Goal: Information Seeking & Learning: Learn about a topic

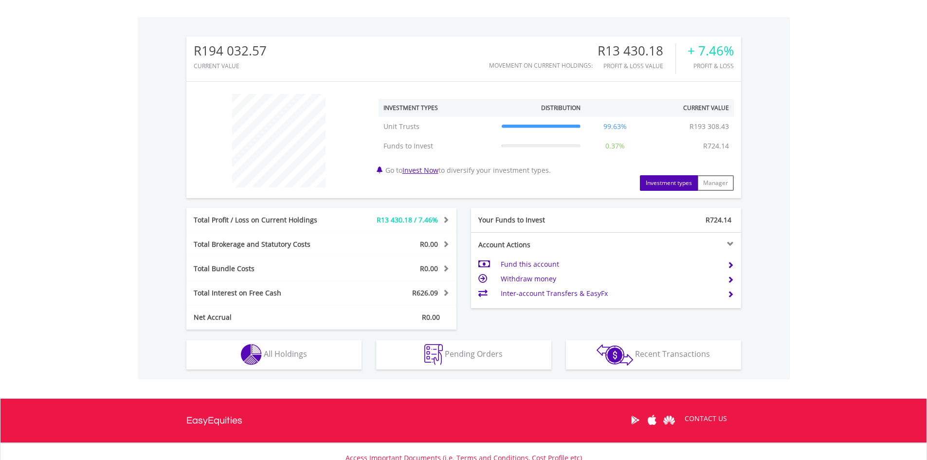
scroll to position [292, 0]
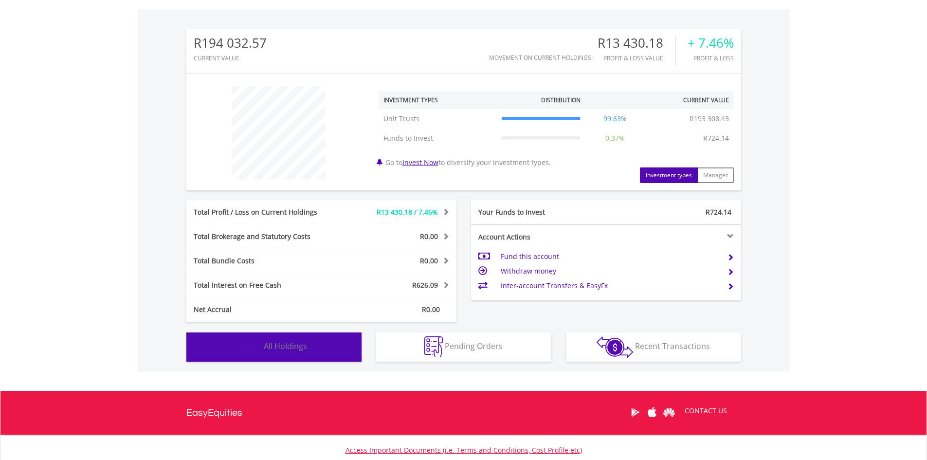
click at [295, 351] on span "All Holdings" at bounding box center [285, 346] width 43 height 11
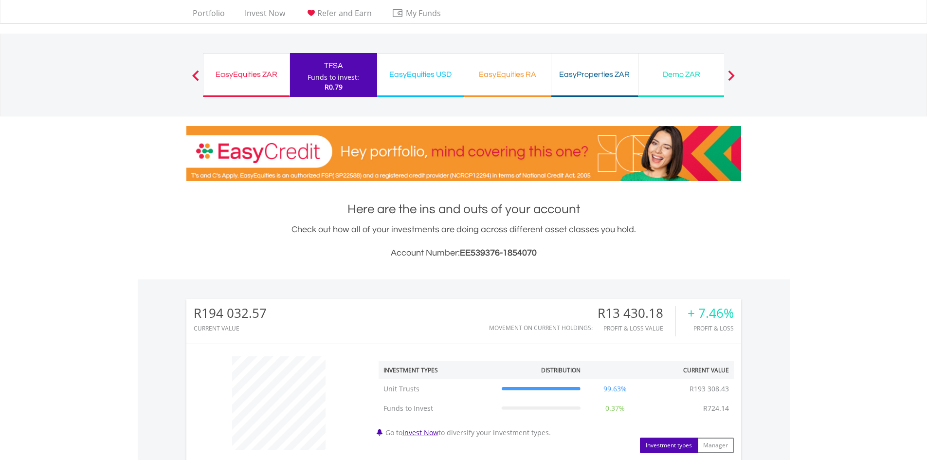
scroll to position [14, 0]
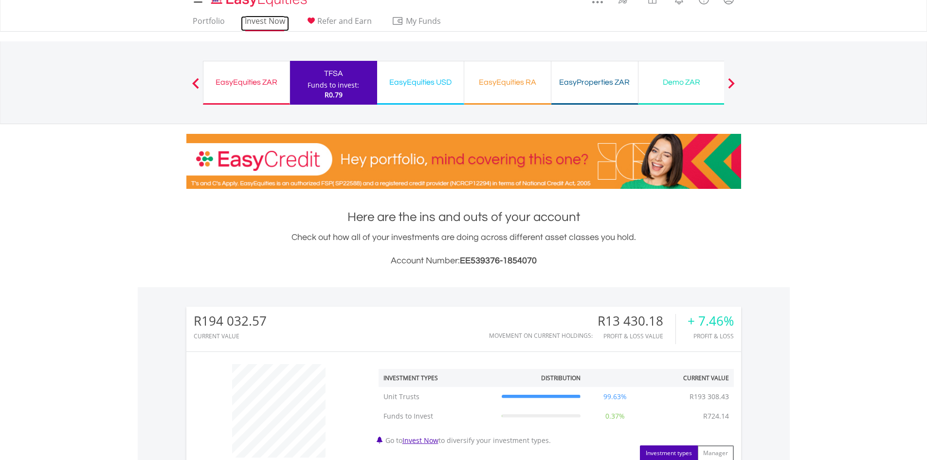
click at [276, 20] on link "Invest Now" at bounding box center [265, 23] width 48 height 15
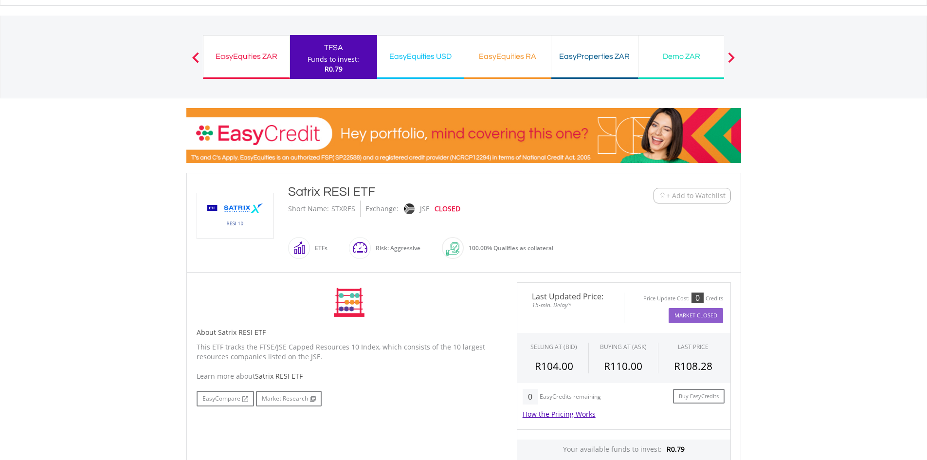
scroll to position [146, 0]
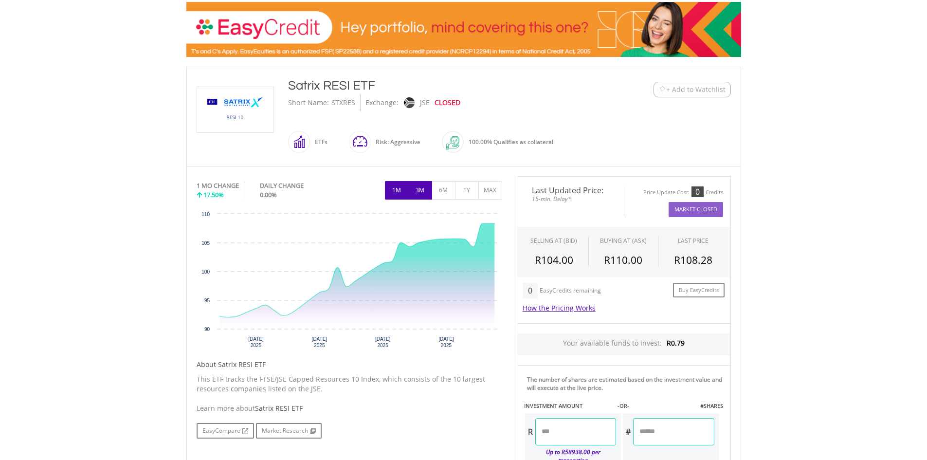
click at [419, 192] on button "3M" at bounding box center [420, 190] width 24 height 18
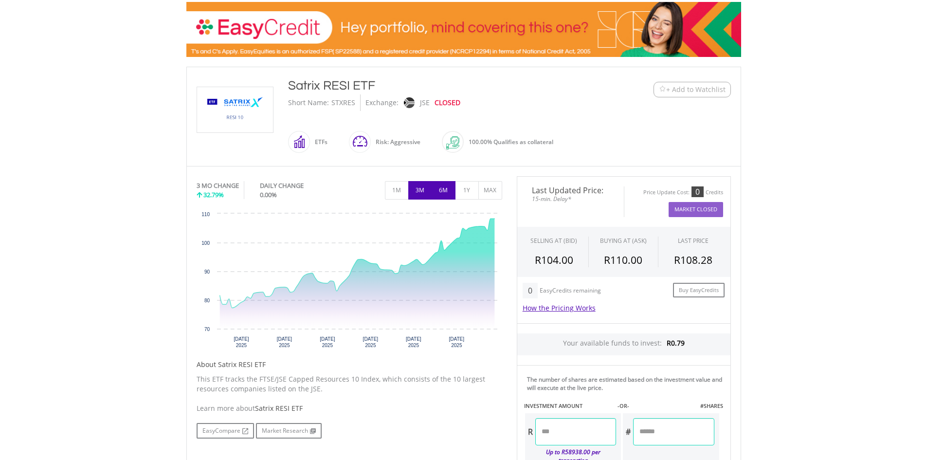
click at [436, 192] on button "6M" at bounding box center [444, 190] width 24 height 18
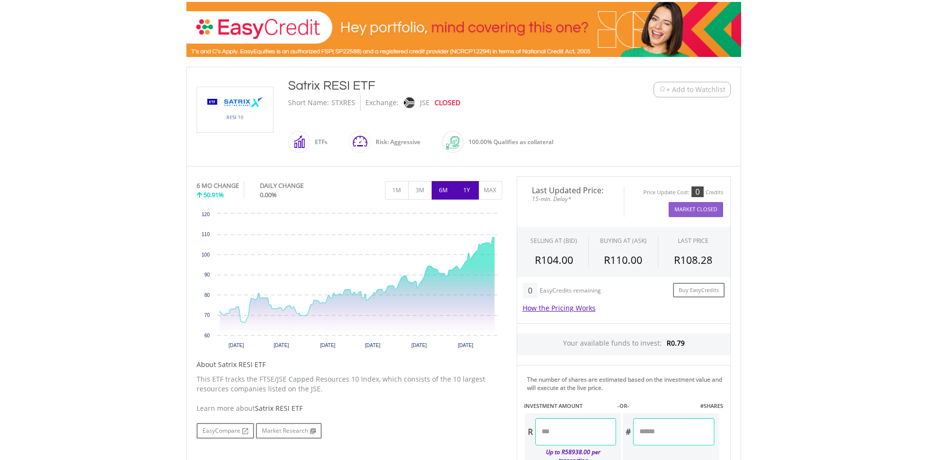
click at [476, 192] on button "1Y" at bounding box center [467, 190] width 24 height 18
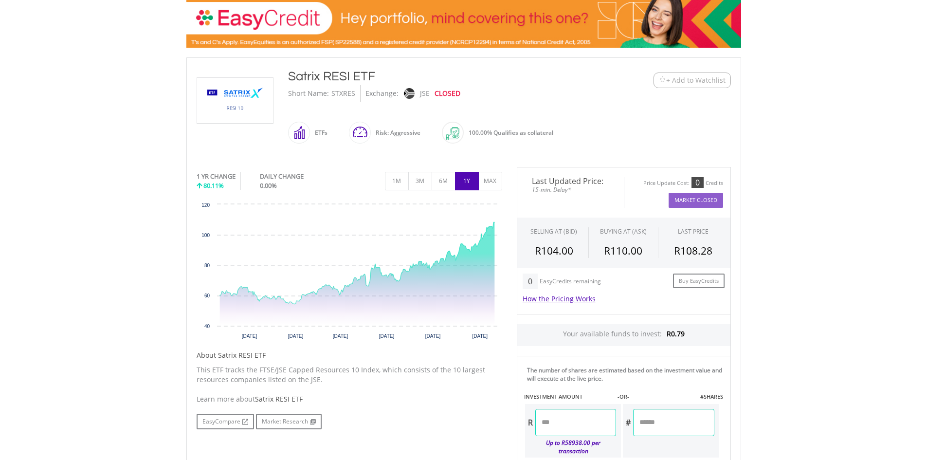
scroll to position [243, 0]
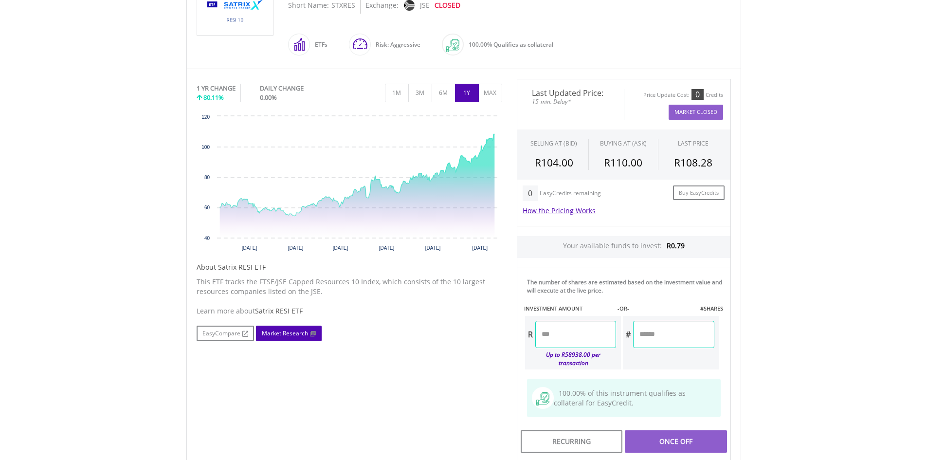
click at [293, 341] on link "Market Research" at bounding box center [289, 334] width 66 height 16
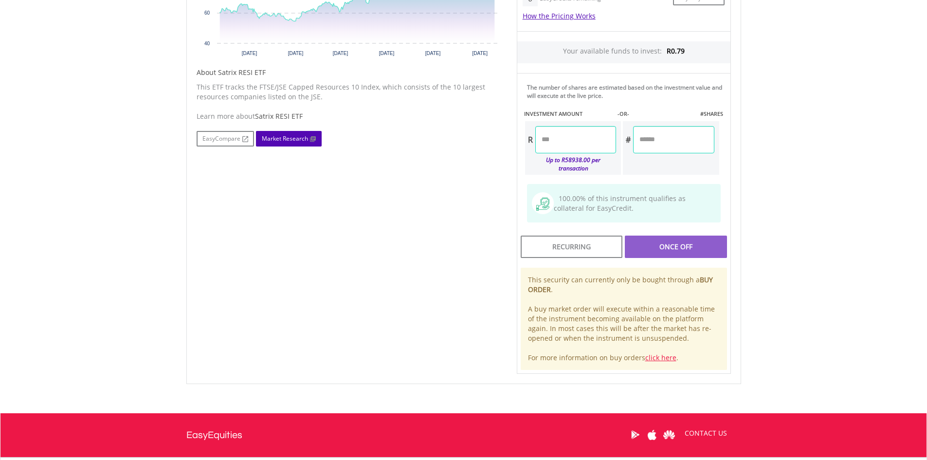
scroll to position [292, 0]
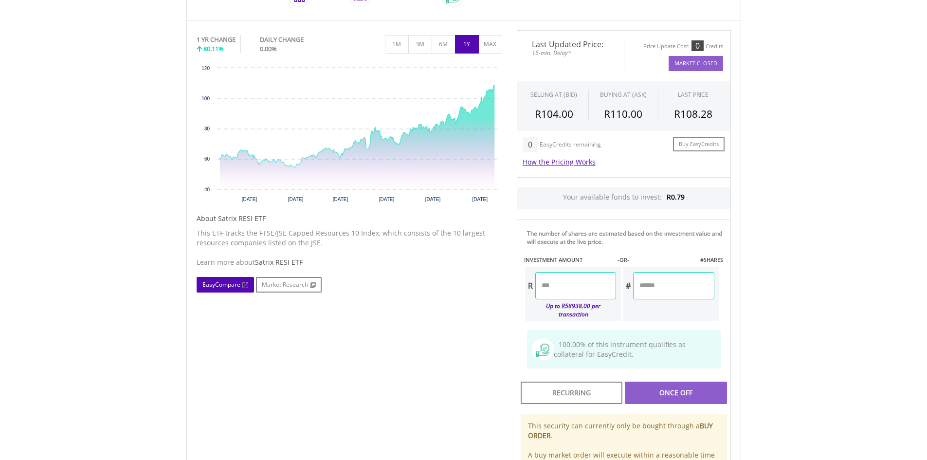
click at [223, 289] on link "EasyCompare" at bounding box center [225, 285] width 57 height 16
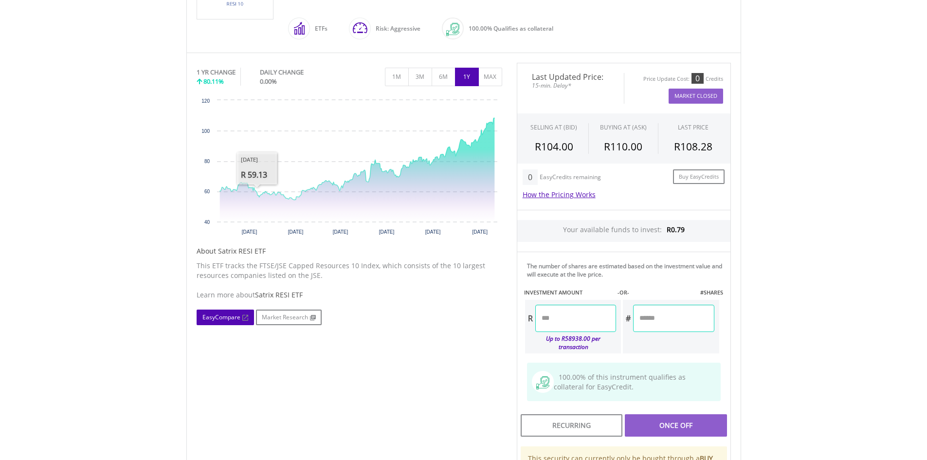
scroll to position [146, 0]
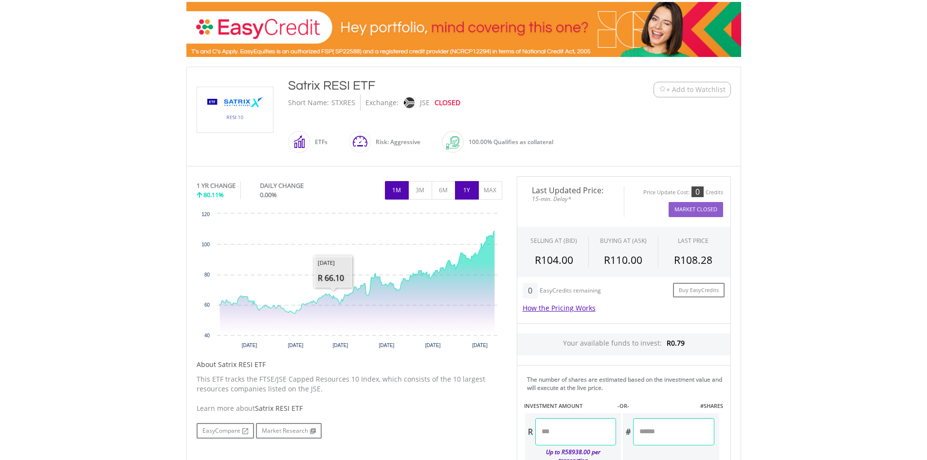
click at [398, 198] on button "1M" at bounding box center [397, 190] width 24 height 18
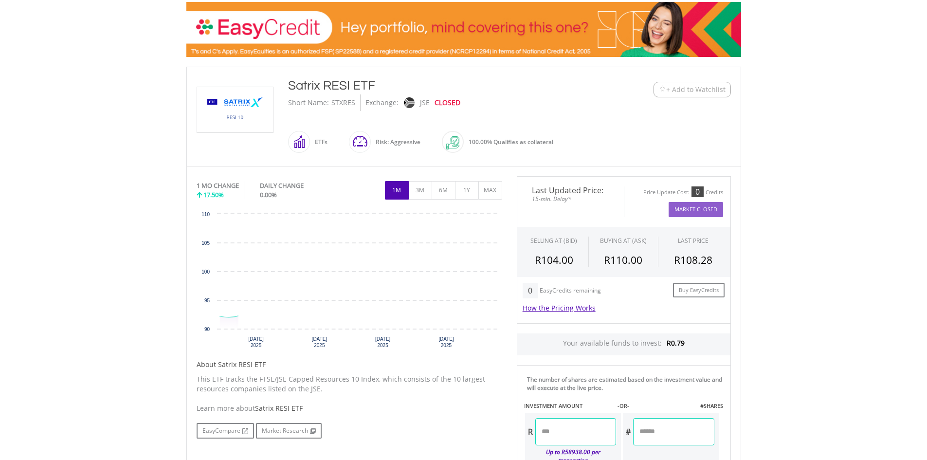
click at [393, 136] on div "Risk: Aggressive" at bounding box center [396, 141] width 50 height 23
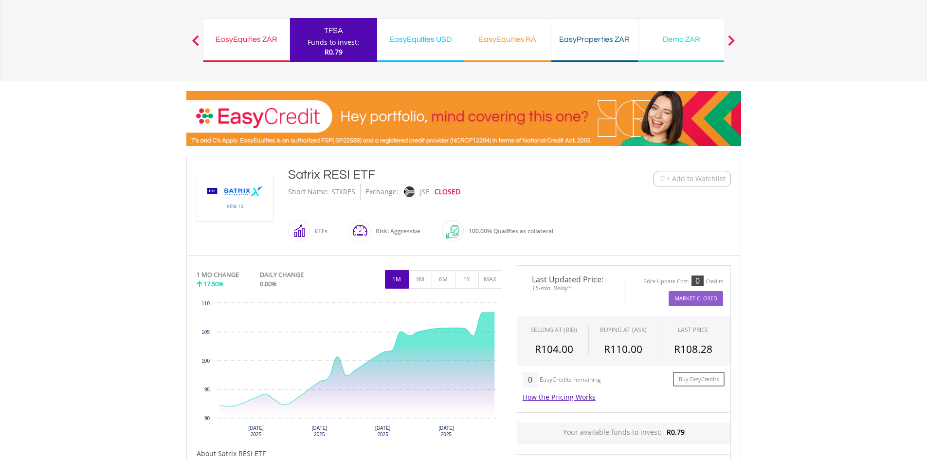
scroll to position [0, 0]
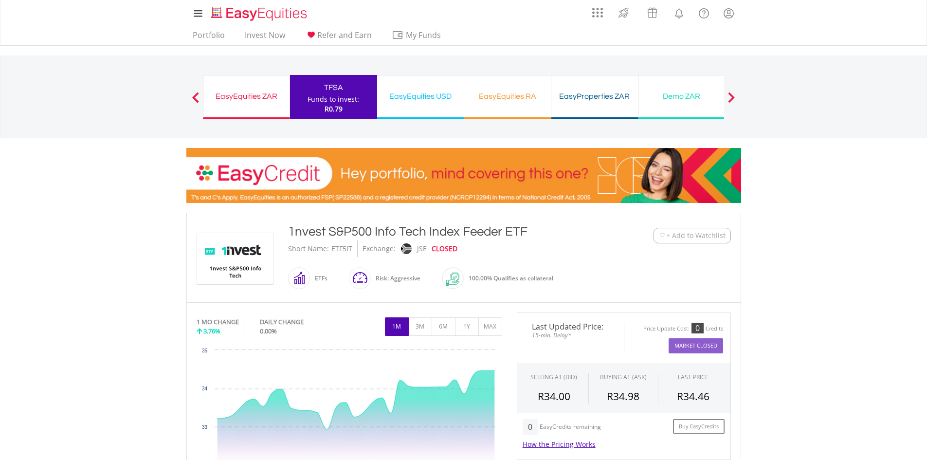
scroll to position [97, 0]
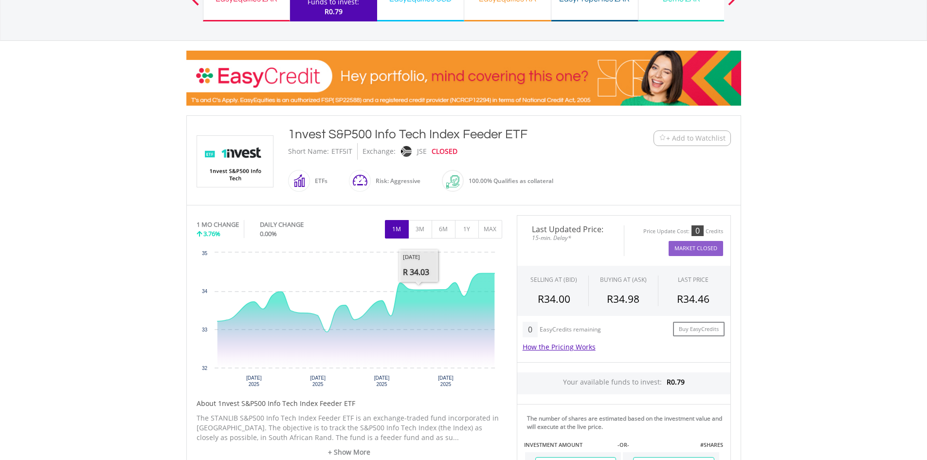
click at [423, 242] on div "1 MO CHANGE 3.76% DAILY CHANGE 0.00% 1M 3M 6M 1Y MAX" at bounding box center [350, 231] width 306 height 33
click at [423, 238] on button "3M" at bounding box center [420, 229] width 24 height 18
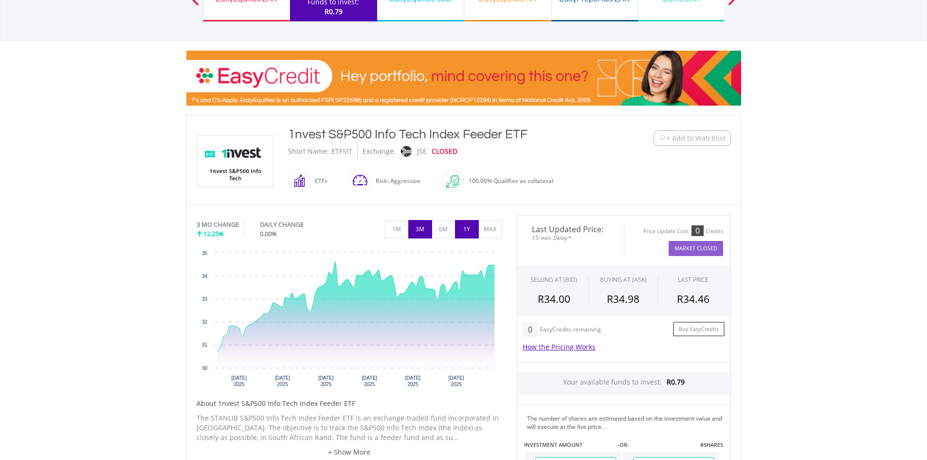
click at [458, 234] on button "1Y" at bounding box center [467, 229] width 24 height 18
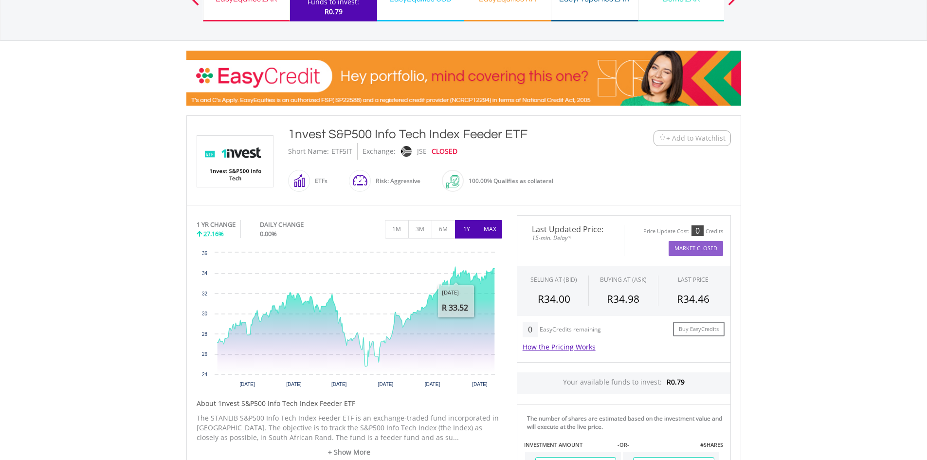
click at [485, 227] on button "MAX" at bounding box center [490, 229] width 24 height 18
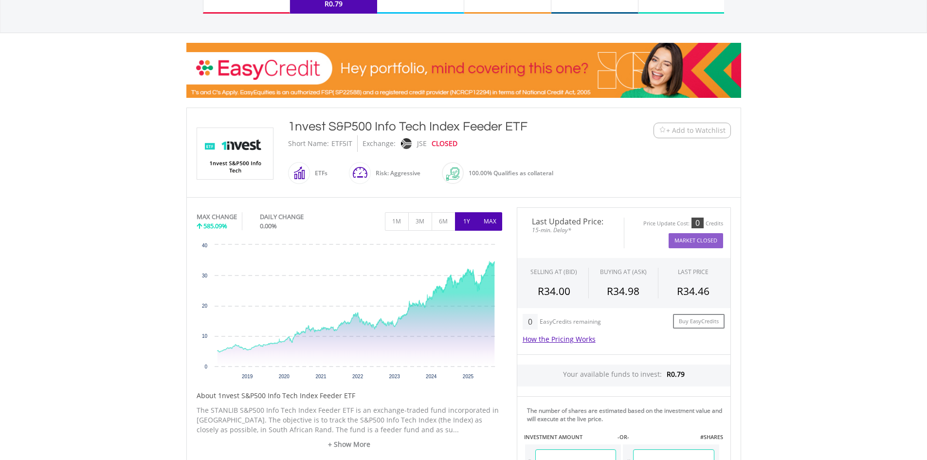
scroll to position [49, 0]
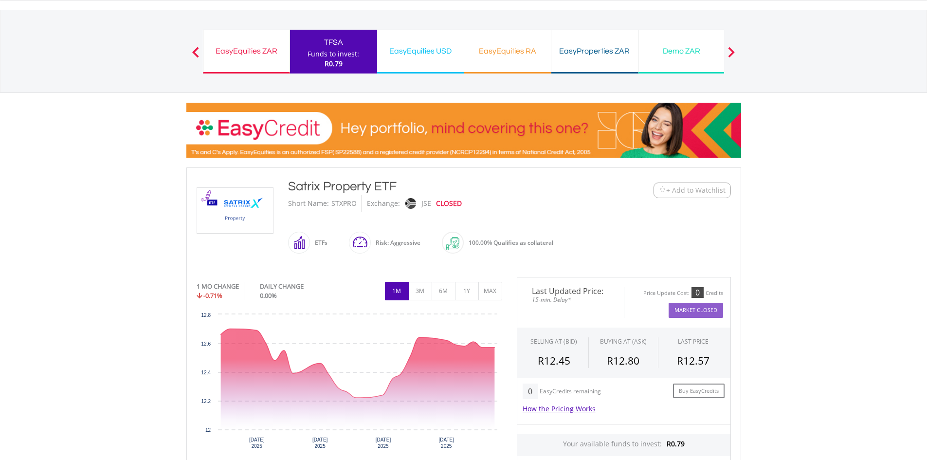
scroll to position [97, 0]
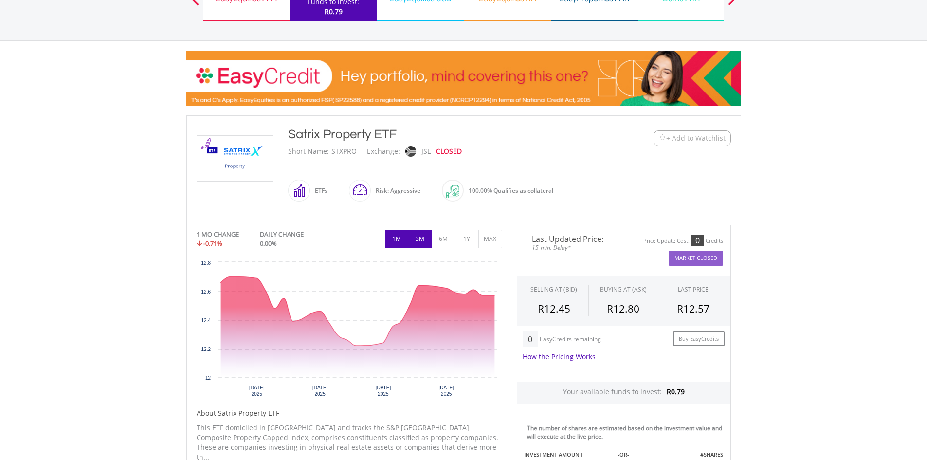
click at [415, 239] on button "3M" at bounding box center [420, 239] width 24 height 18
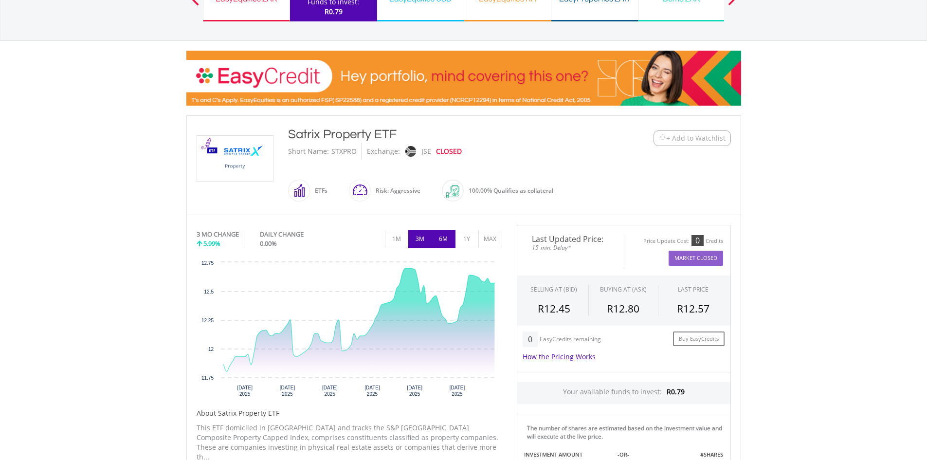
click at [439, 239] on button "6M" at bounding box center [444, 239] width 24 height 18
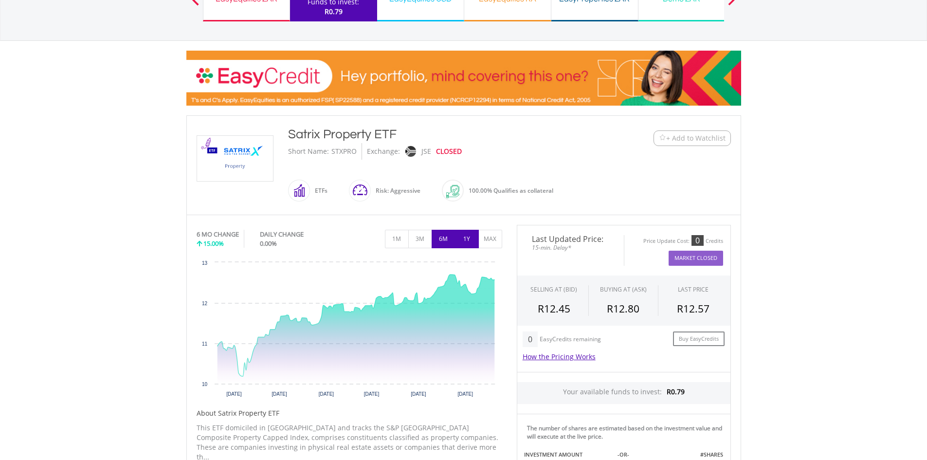
click at [457, 239] on button "1Y" at bounding box center [467, 239] width 24 height 18
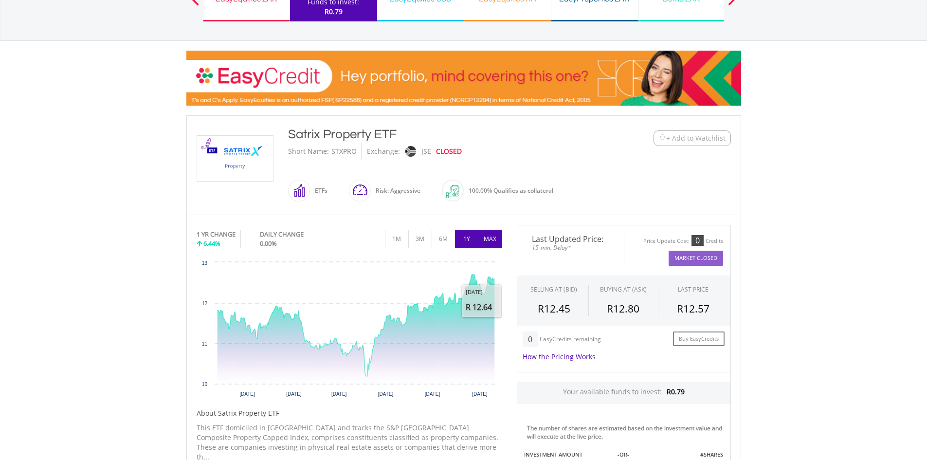
click at [497, 241] on button "MAX" at bounding box center [490, 239] width 24 height 18
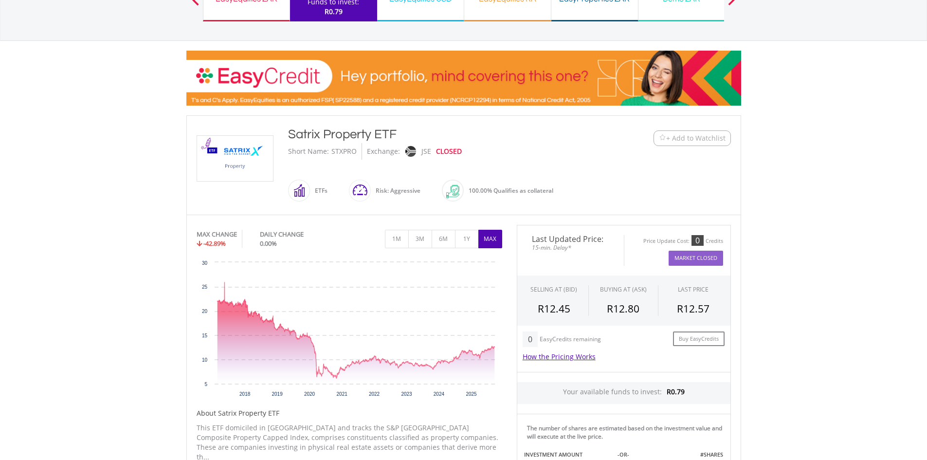
click at [824, 109] on body "My Investments Invest Now New Listings Sell My Recurring Investments Pending Or…" at bounding box center [463, 403] width 927 height 1000
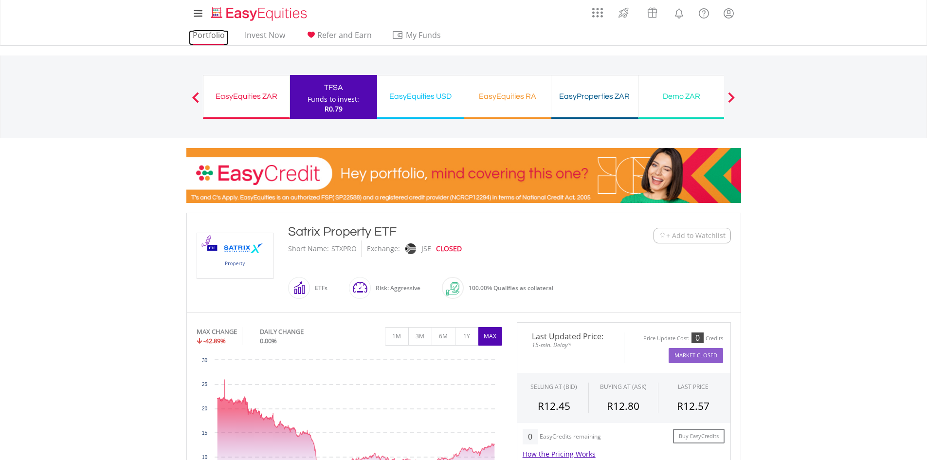
click at [214, 39] on link "Portfolio" at bounding box center [209, 37] width 40 height 15
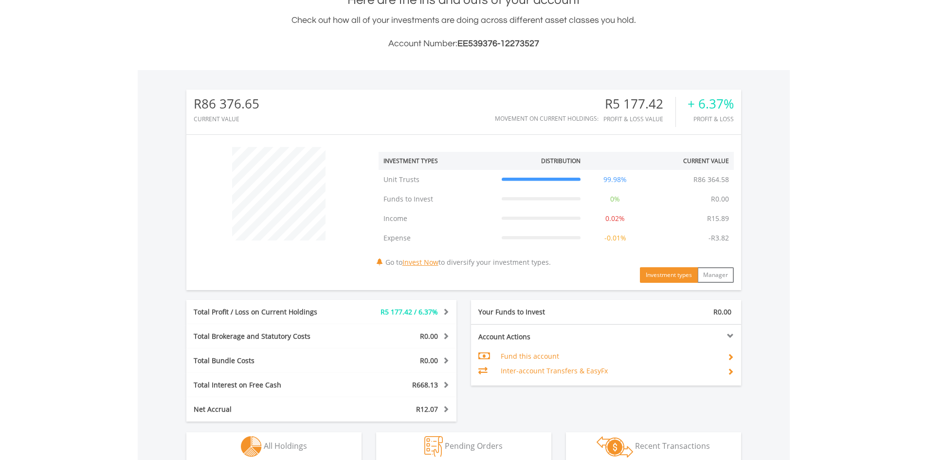
scroll to position [93, 185]
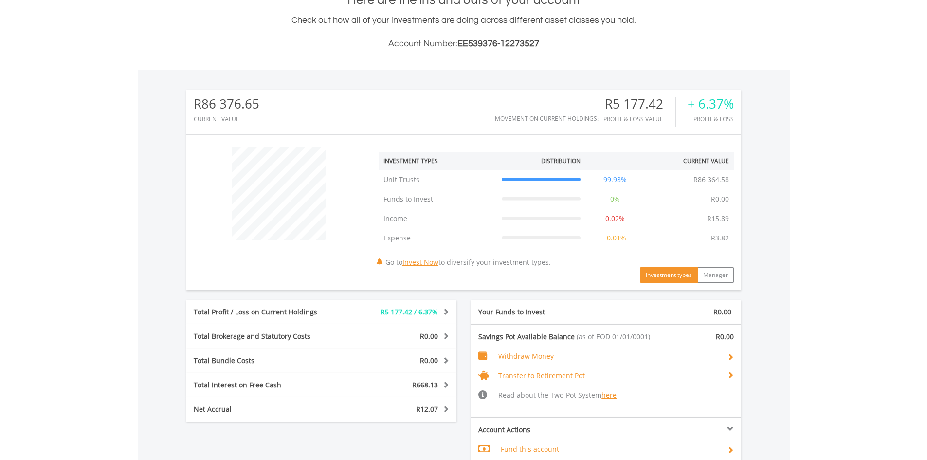
click at [319, 448] on div "Total Profit / Loss on Current Holdings R5 177.42 / 6.37% Last Valuation R86 36…" at bounding box center [463, 389] width 569 height 179
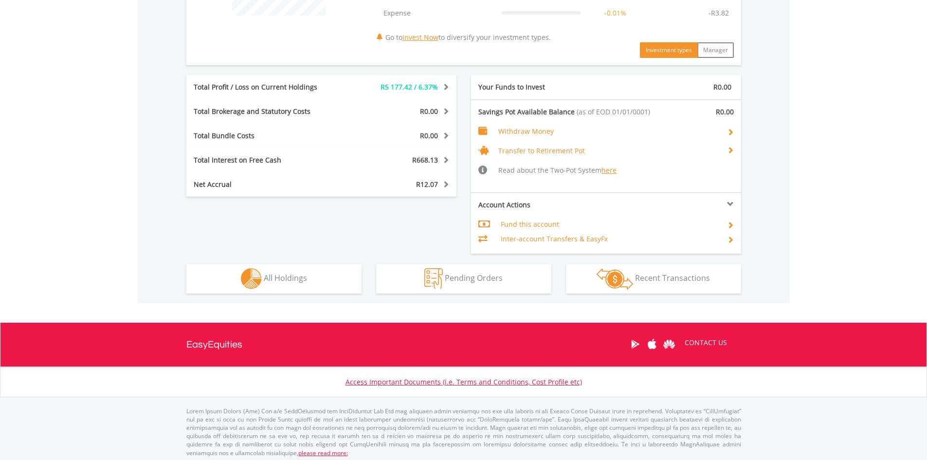
scroll to position [459, 0]
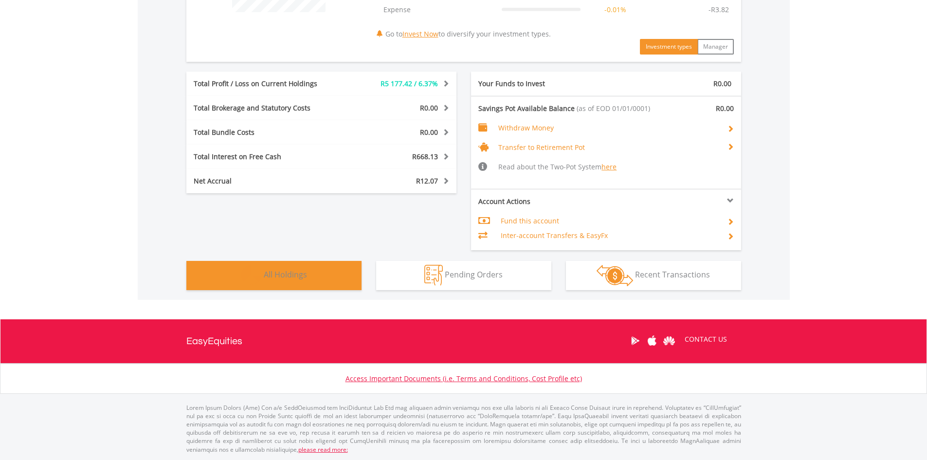
click at [311, 285] on button "Holdings All Holdings" at bounding box center [273, 275] width 175 height 29
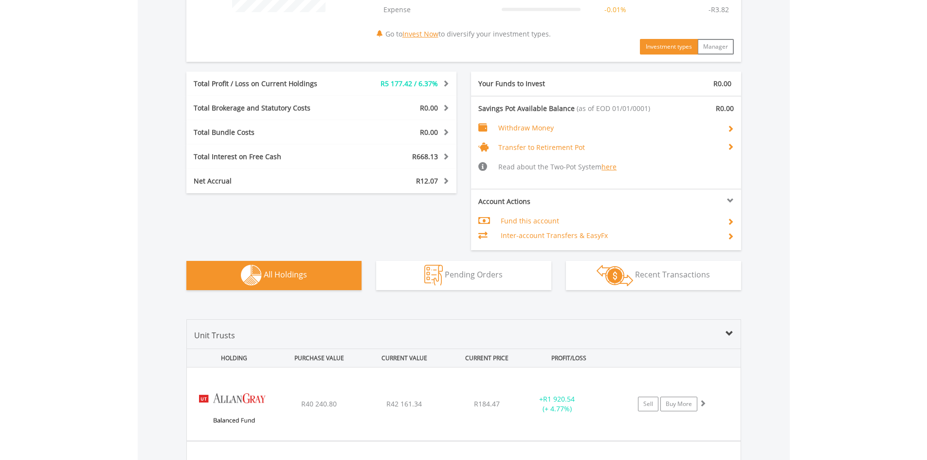
scroll to position [694, 0]
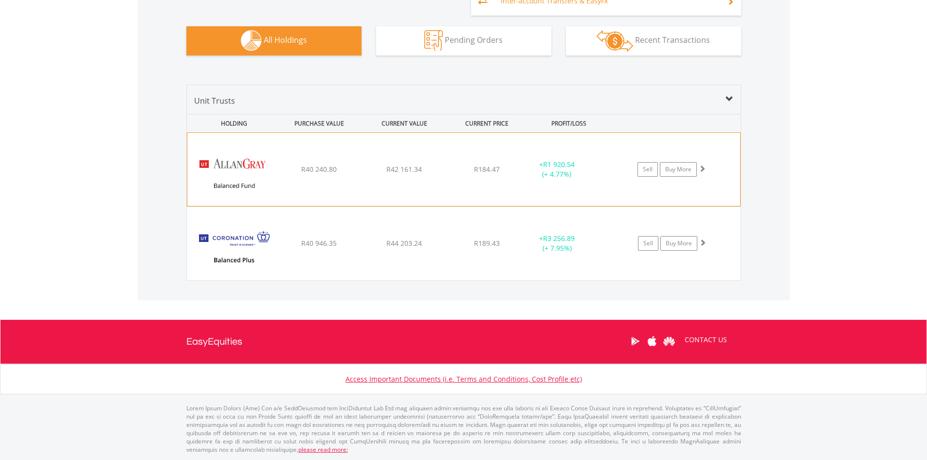
click at [316, 180] on div "﻿ [PERSON_NAME] Balanced Fund R40 240.80 R42 161.34 R184.47 + R1 920.54 (+ 4.77…" at bounding box center [463, 169] width 553 height 73
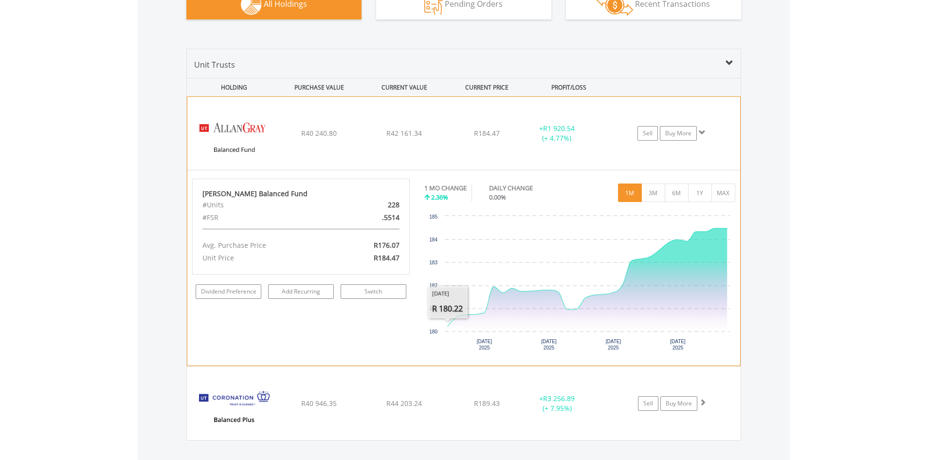
scroll to position [791, 0]
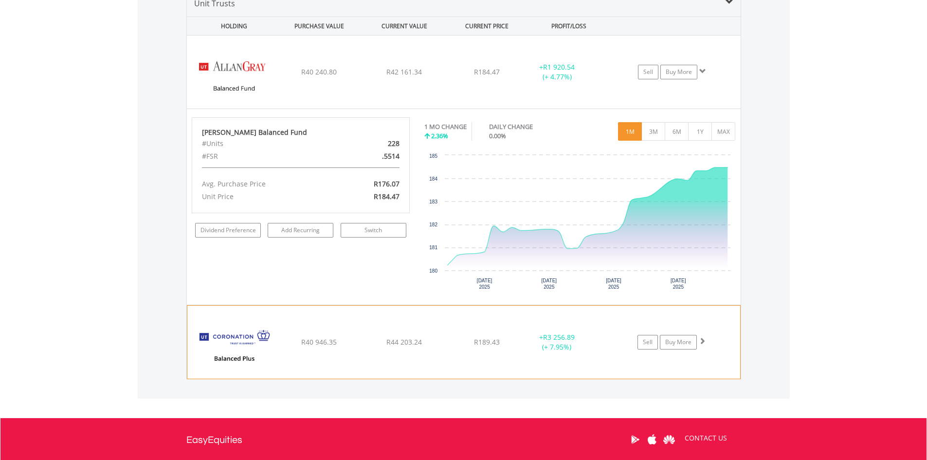
click at [299, 347] on div "﻿ Coronation Balanced Plus Fund R40 946.35 R44 203.24 R189.43 + R3 256.89 (+ 7.…" at bounding box center [463, 342] width 553 height 73
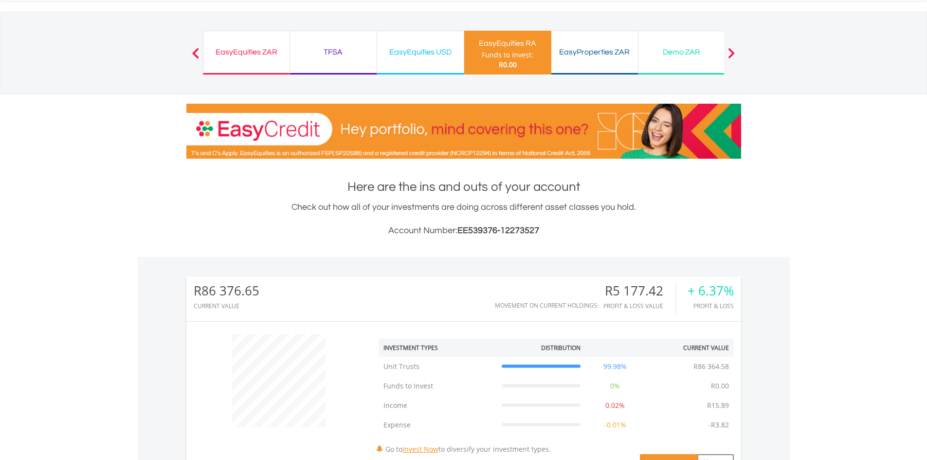
scroll to position [0, 0]
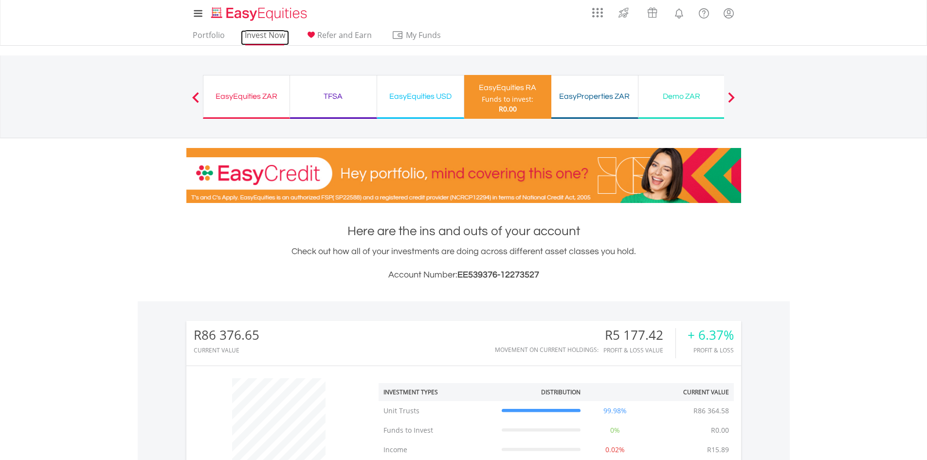
click at [250, 34] on link "Invest Now" at bounding box center [265, 37] width 48 height 15
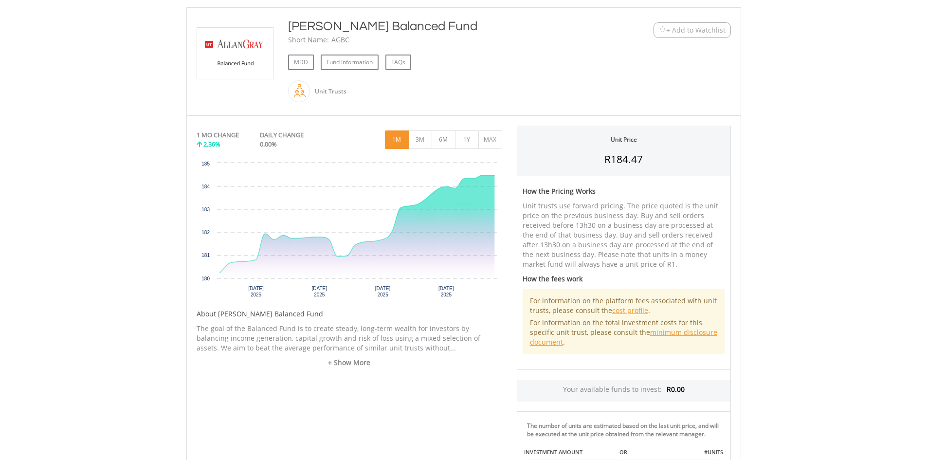
scroll to position [97, 0]
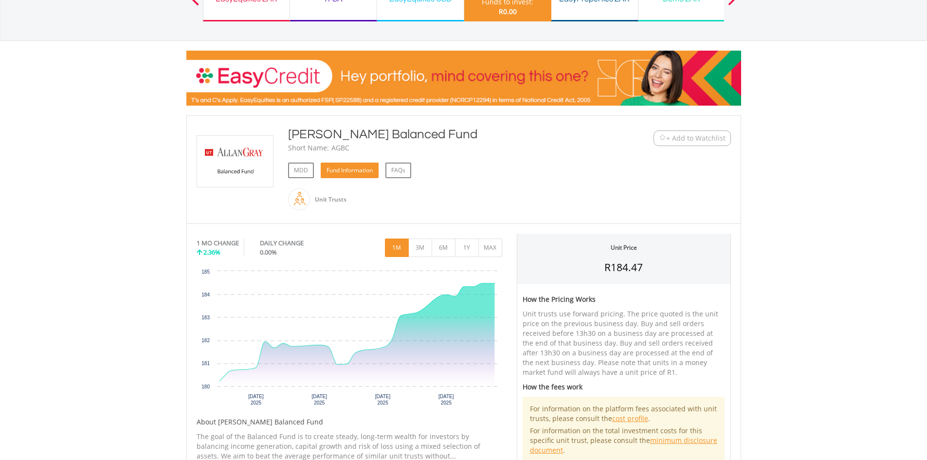
click at [327, 168] on link "Fund Information" at bounding box center [350, 171] width 58 height 16
click at [295, 166] on link "MDD" at bounding box center [301, 171] width 26 height 16
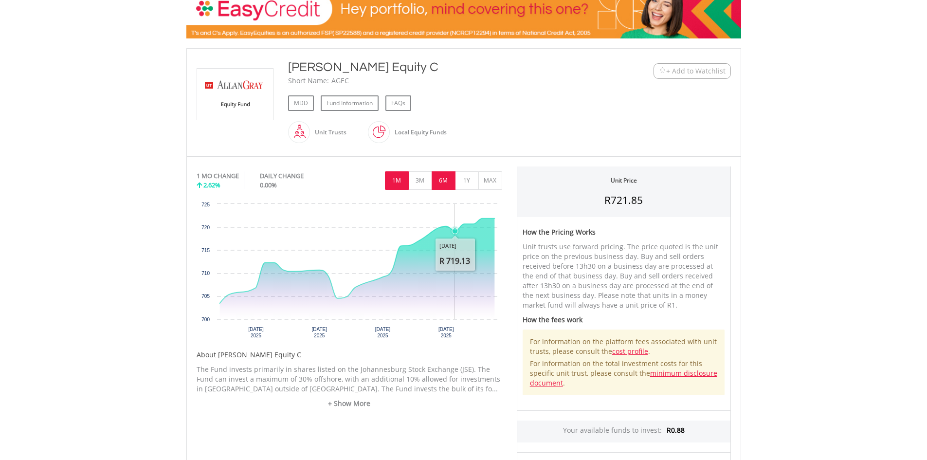
scroll to position [146, 0]
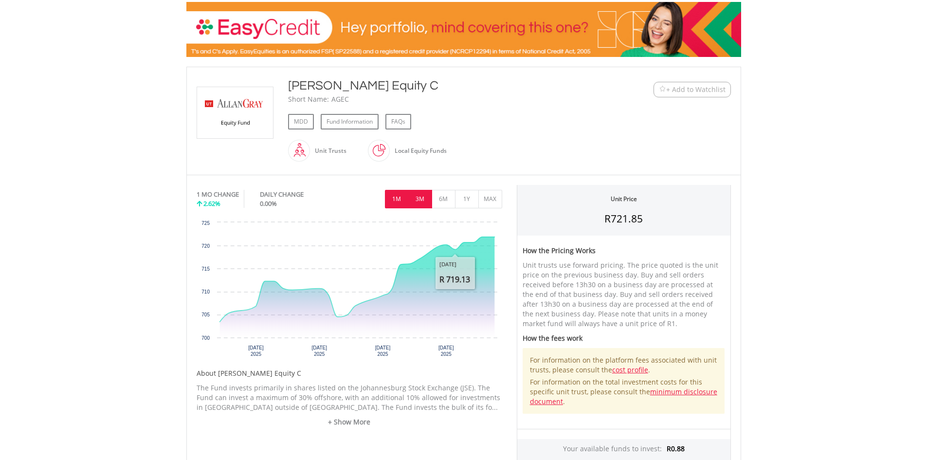
click at [415, 201] on button "3M" at bounding box center [420, 199] width 24 height 18
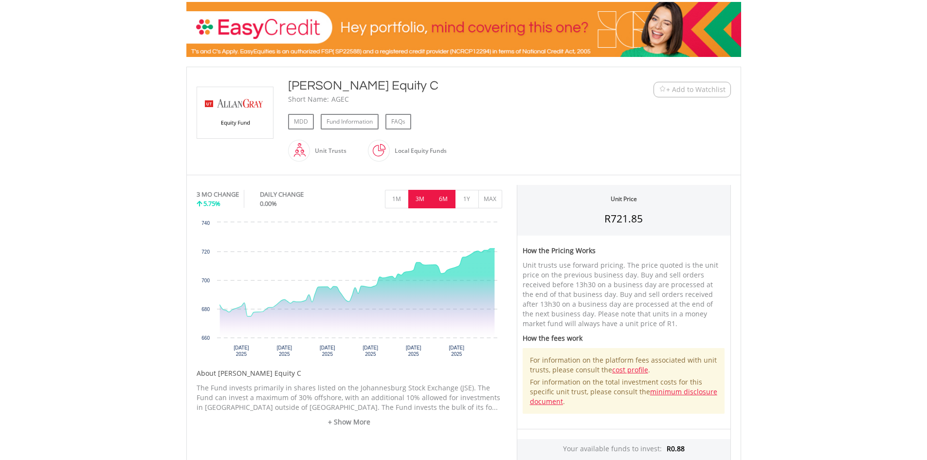
click at [440, 199] on button "6M" at bounding box center [444, 199] width 24 height 18
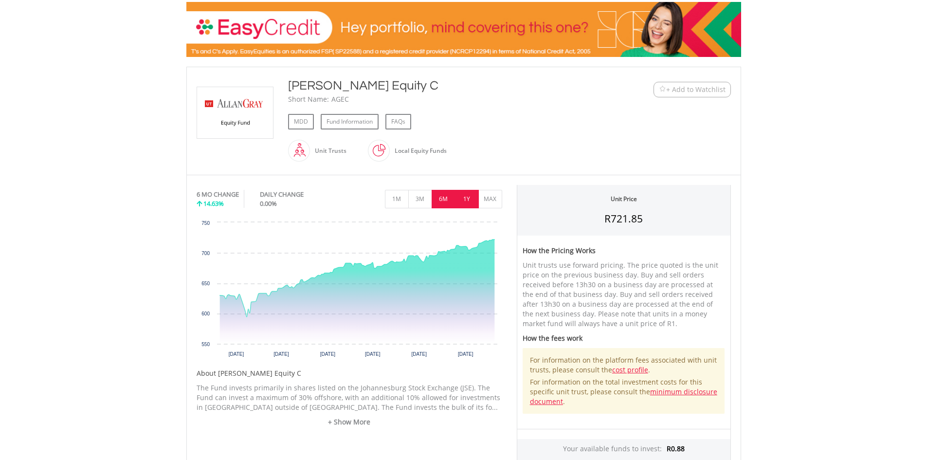
click at [471, 199] on button "1Y" at bounding box center [467, 199] width 24 height 18
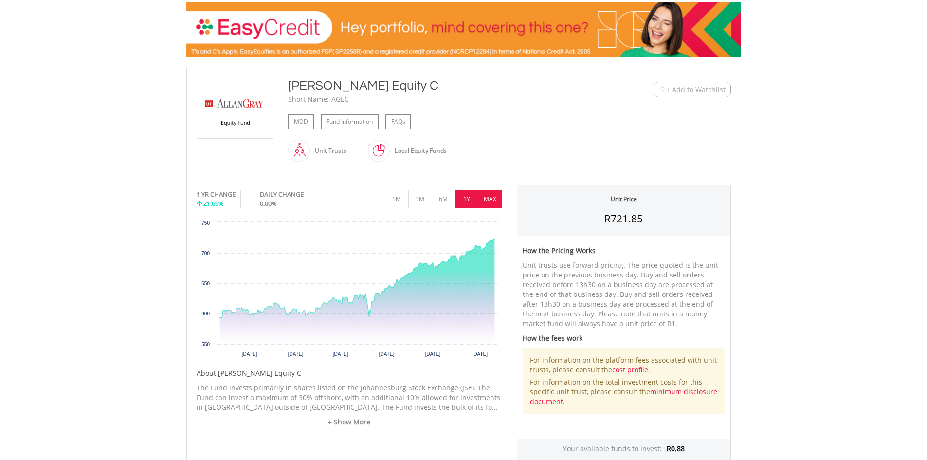
click at [498, 196] on button "MAX" at bounding box center [490, 199] width 24 height 18
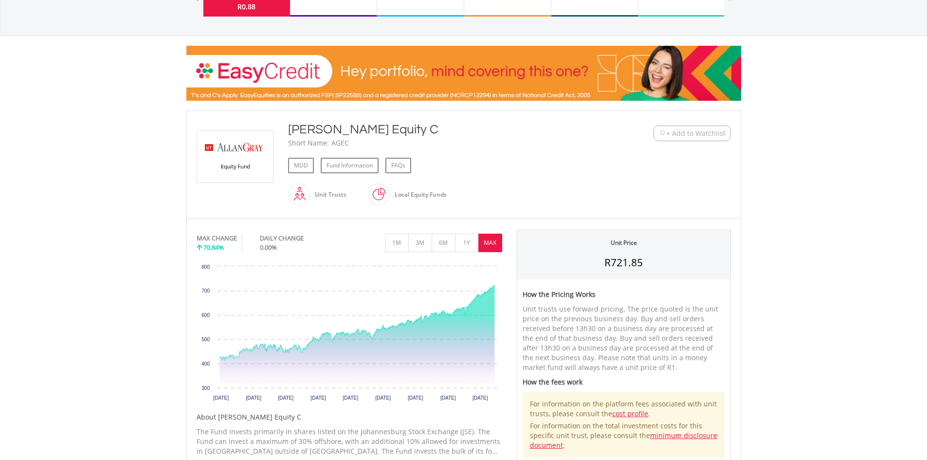
scroll to position [97, 0]
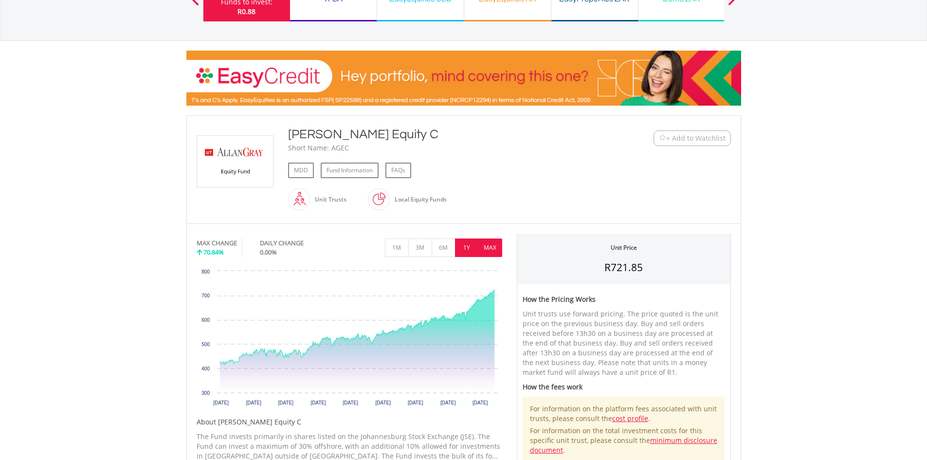
click at [471, 244] on button "1Y" at bounding box center [467, 247] width 24 height 18
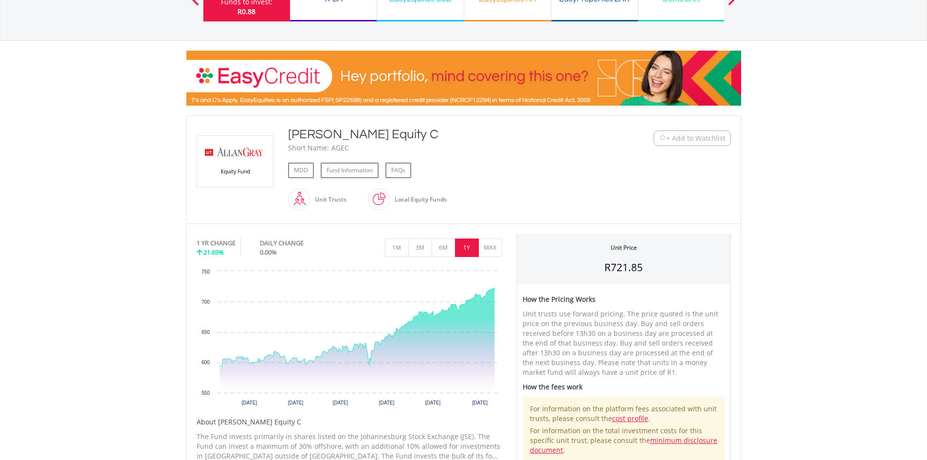
scroll to position [0, 0]
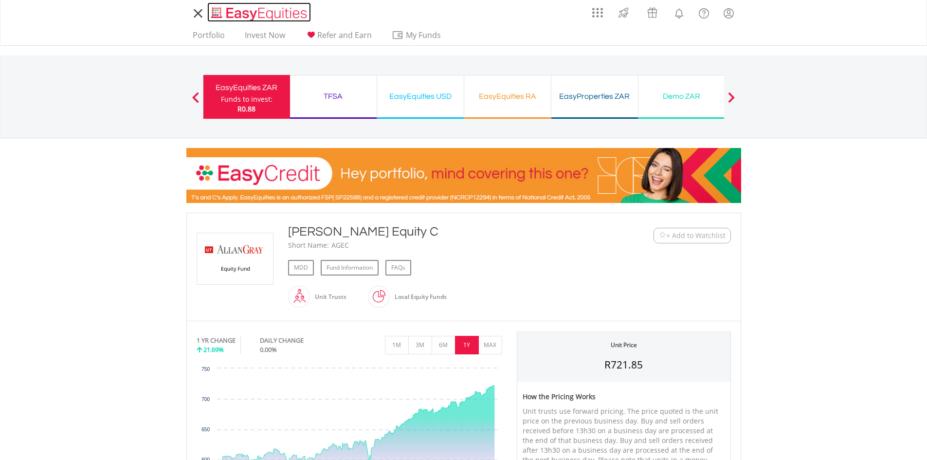
click at [230, 11] on img "Home page" at bounding box center [260, 14] width 102 height 16
